Goal: Find specific page/section: Find specific page/section

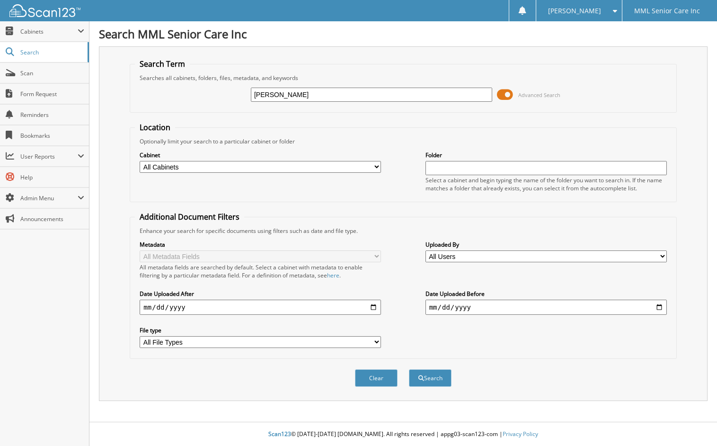
type input "Delsanto"
click at [409, 369] on button "Search" at bounding box center [430, 378] width 43 height 18
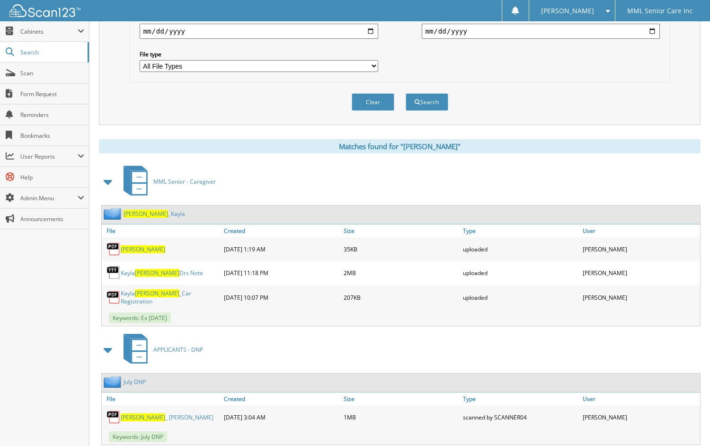
scroll to position [302, 0]
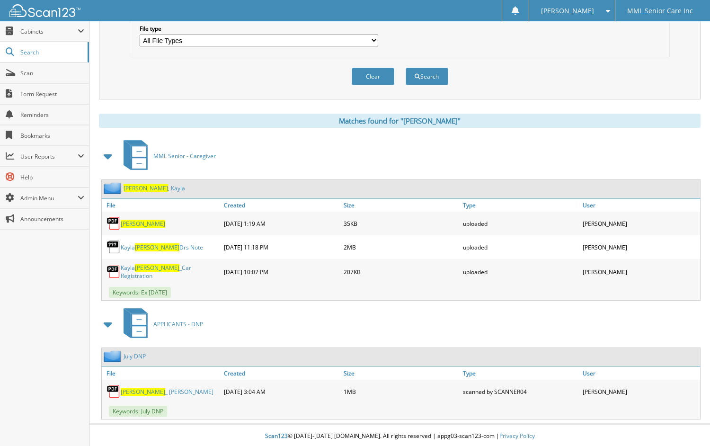
click at [150, 190] on link "Delsanto , Kayla" at bounding box center [155, 188] width 62 height 8
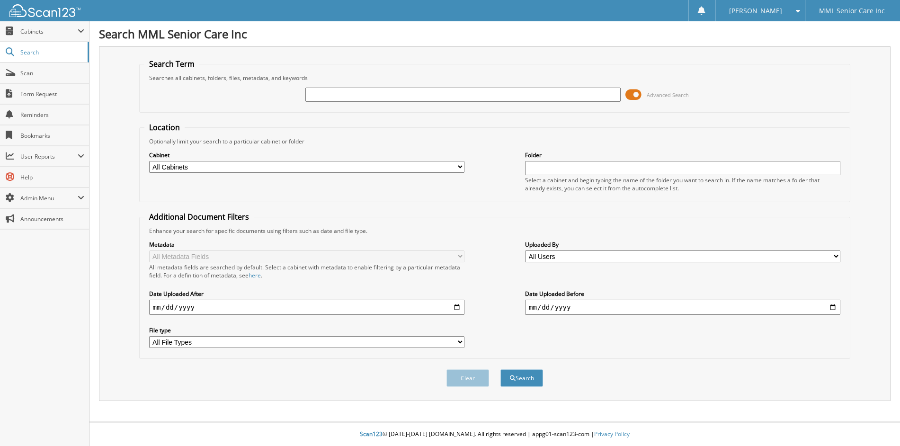
click at [344, 97] on input "text" at bounding box center [462, 95] width 315 height 14
type input "[PERSON_NAME]"
click at [501, 369] on button "Search" at bounding box center [522, 378] width 43 height 18
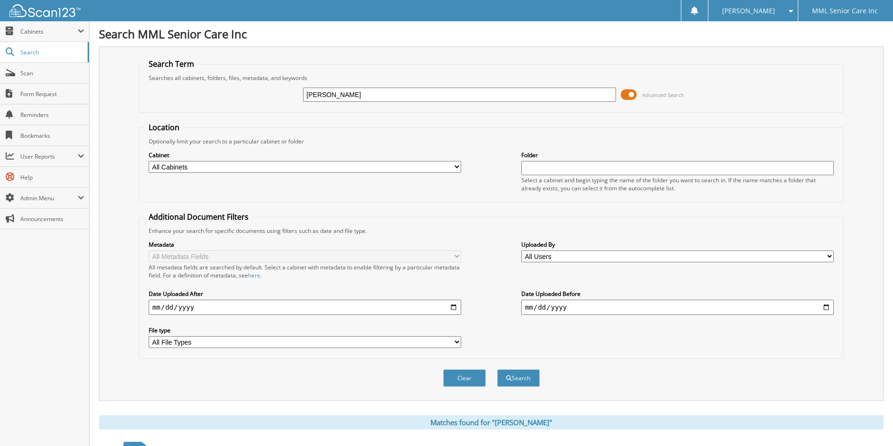
click at [316, 96] on input "[PERSON_NAME]" at bounding box center [459, 95] width 313 height 14
drag, startPoint x: 316, startPoint y: 95, endPoint x: 387, endPoint y: 94, distance: 71.0
click at [387, 94] on input "[PERSON_NAME]" at bounding box center [459, 95] width 313 height 14
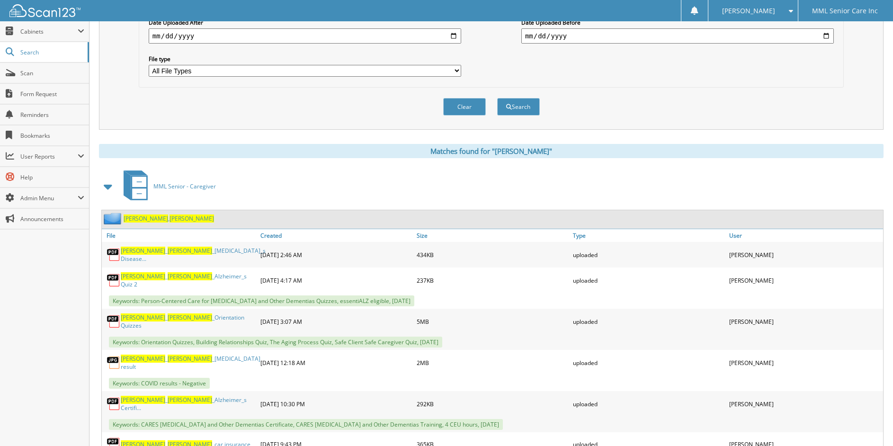
scroll to position [412, 0]
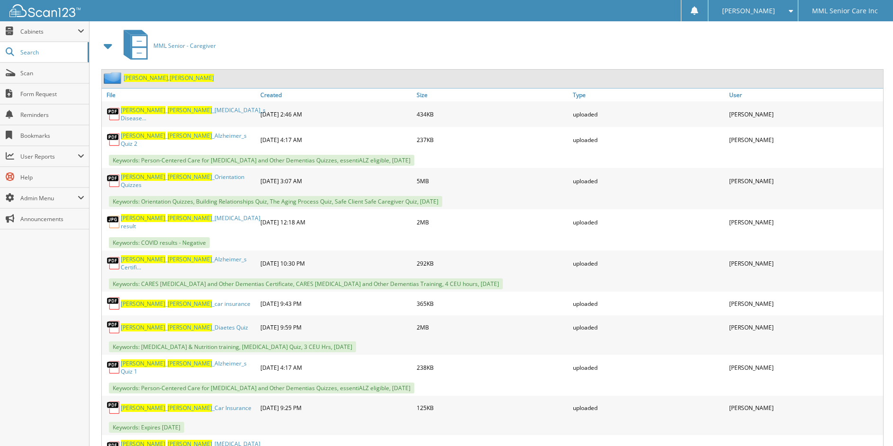
click at [149, 81] on link "Capaccio , Vernice" at bounding box center [169, 78] width 90 height 8
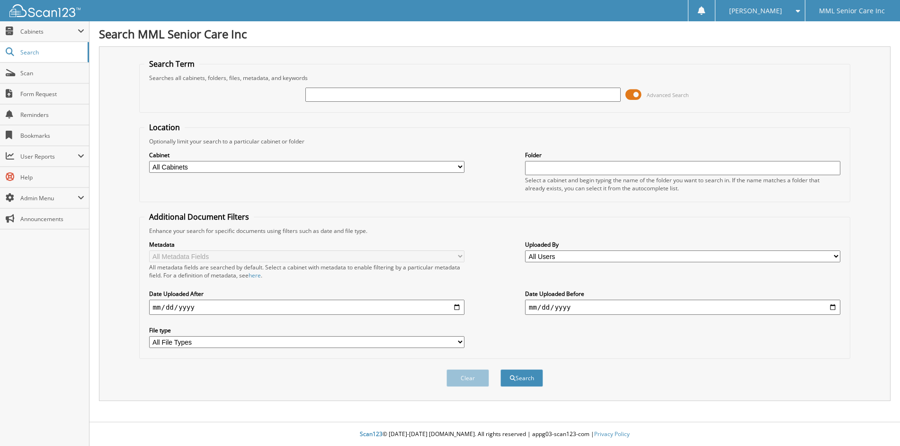
click at [338, 92] on input "text" at bounding box center [462, 95] width 315 height 14
type input "Seporal"
click at [519, 382] on button "Search" at bounding box center [522, 378] width 43 height 18
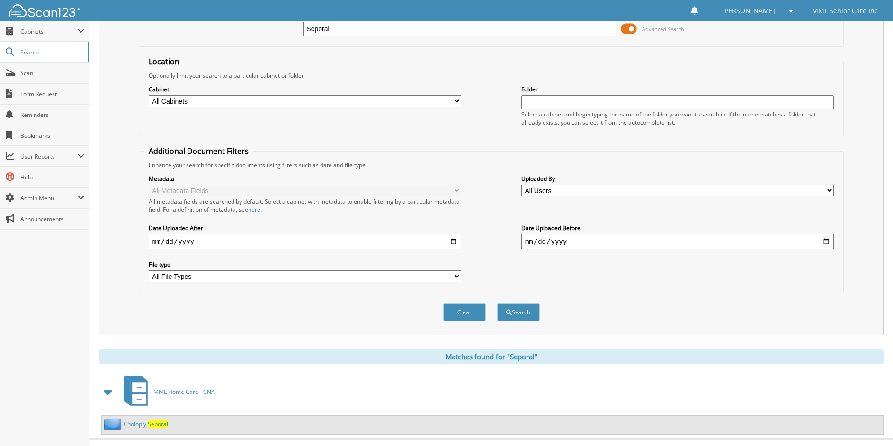
scroll to position [83, 0]
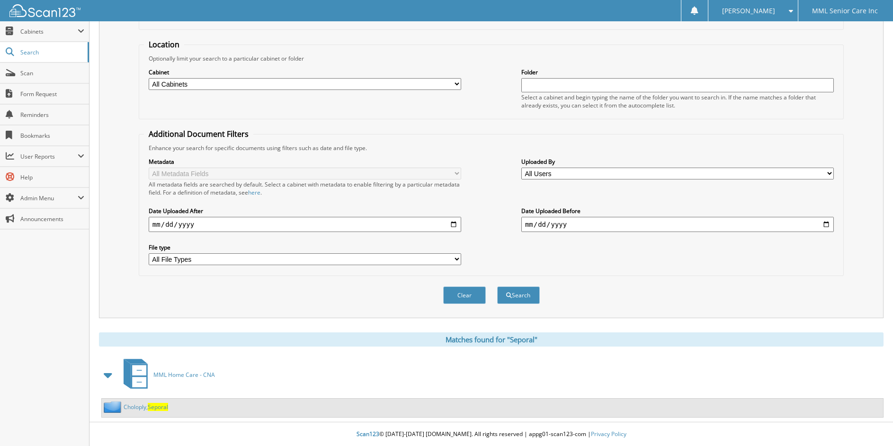
click at [157, 413] on div "Choloply, Seporal" at bounding box center [492, 408] width 781 height 18
click at [156, 409] on span "Seporal" at bounding box center [158, 407] width 20 height 8
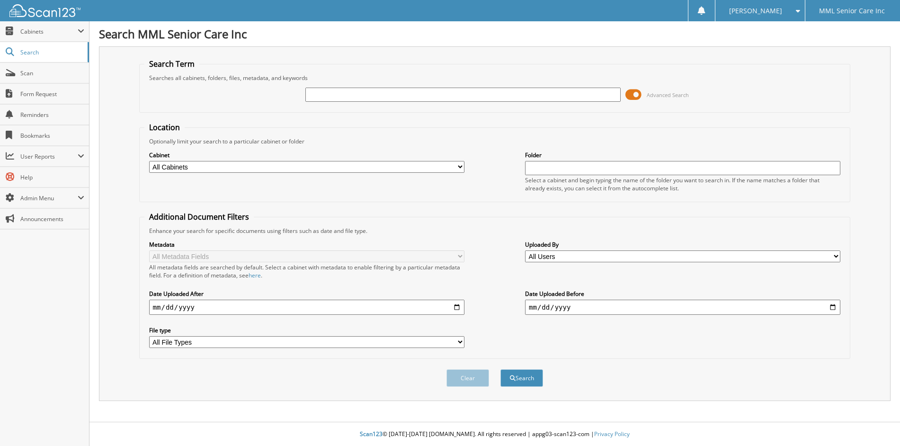
click at [469, 95] on input "text" at bounding box center [462, 95] width 315 height 14
type input "[PERSON_NAME]"
click at [501, 369] on button "Search" at bounding box center [522, 378] width 43 height 18
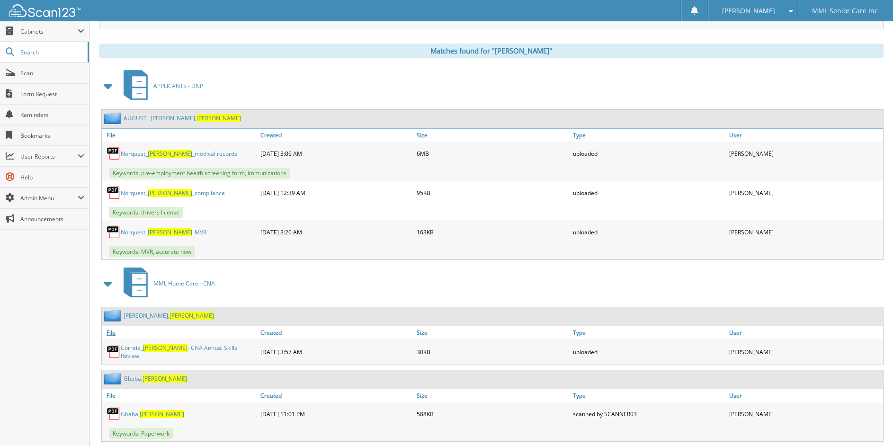
scroll to position [375, 0]
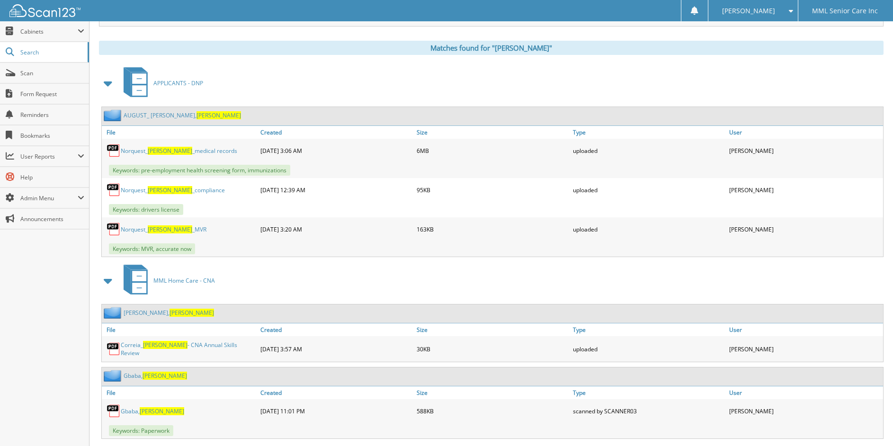
click at [170, 312] on span "[PERSON_NAME]" at bounding box center [192, 313] width 45 height 8
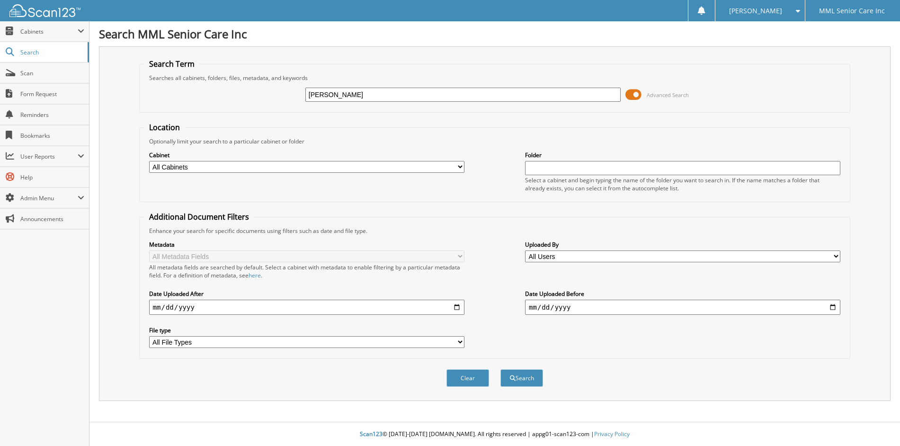
type input "[PERSON_NAME]"
click at [355, 98] on input "text" at bounding box center [462, 95] width 315 height 14
type input "[PERSON_NAME]"
click at [501, 369] on button "Search" at bounding box center [522, 378] width 43 height 18
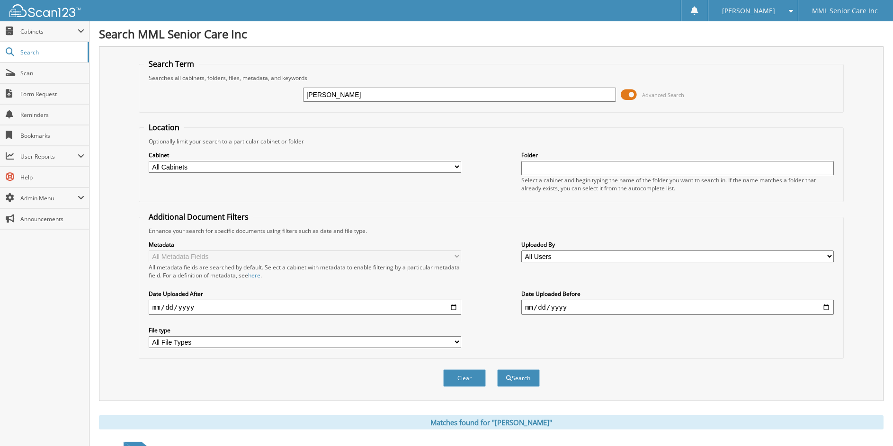
click at [318, 96] on input "Naomi" at bounding box center [459, 95] width 313 height 14
click at [320, 95] on input "Naomi" at bounding box center [459, 95] width 313 height 14
type input "Shilove"
click at [523, 384] on button "Search" at bounding box center [518, 378] width 43 height 18
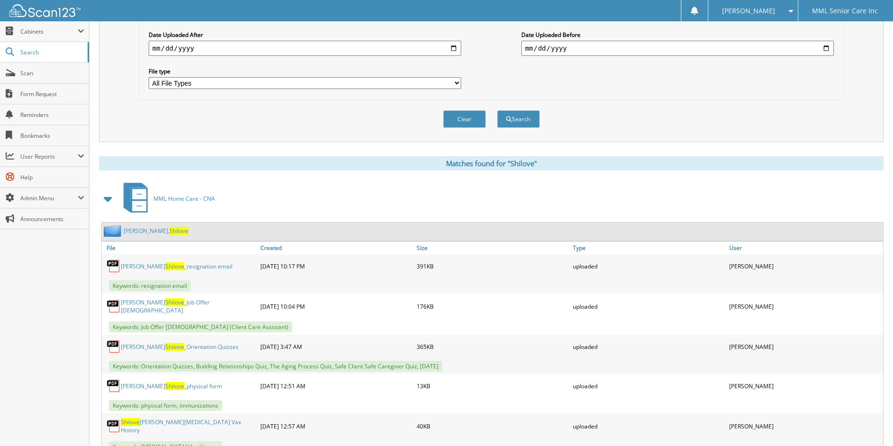
scroll to position [306, 0]
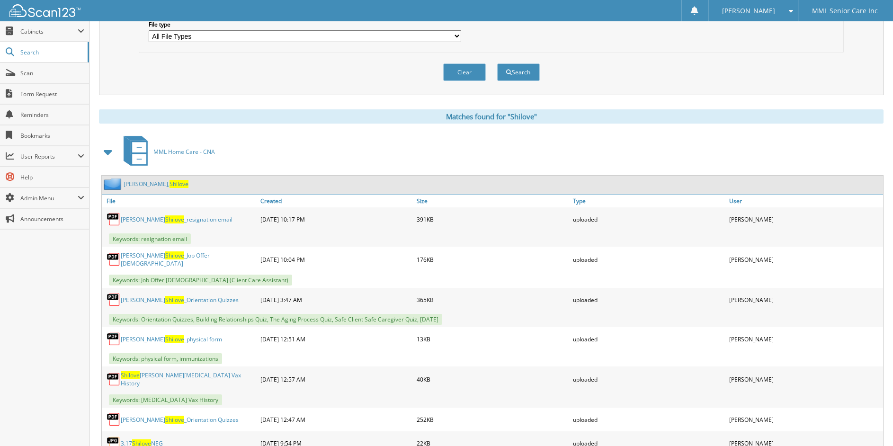
click at [170, 184] on span "Shilove" at bounding box center [179, 184] width 19 height 8
